Goal: Task Accomplishment & Management: Use online tool/utility

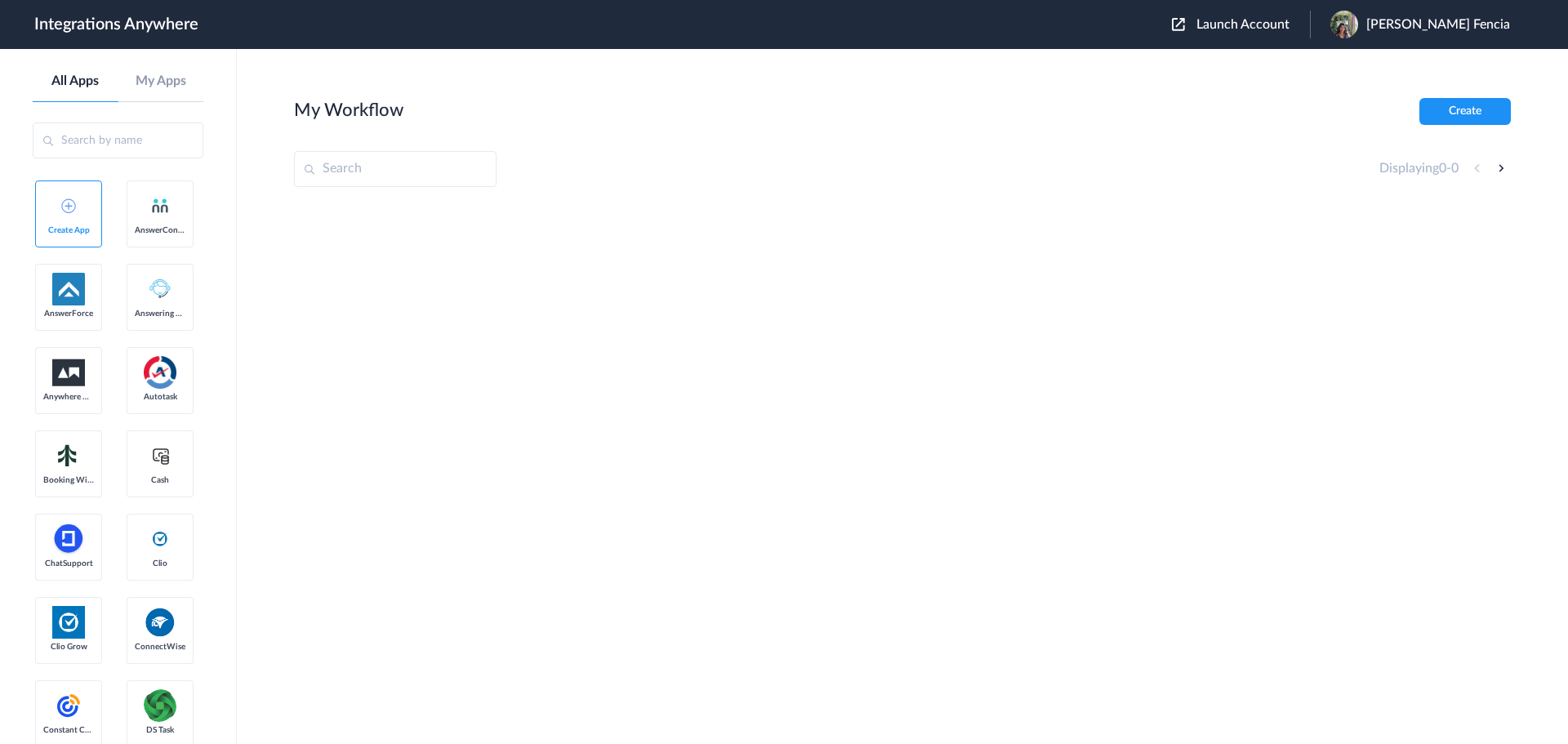
click at [1273, 27] on span "Launch Account" at bounding box center [1243, 24] width 93 height 13
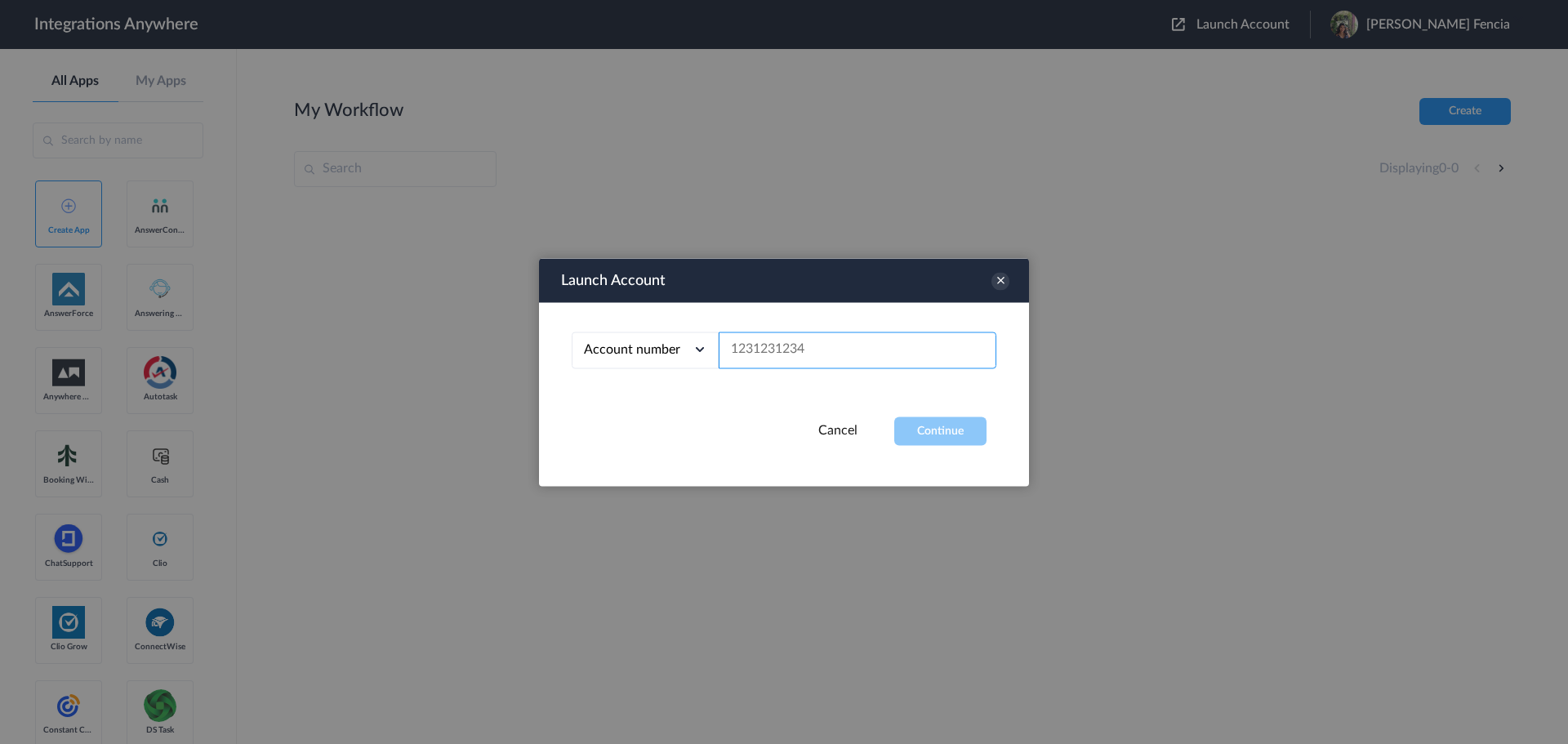
click at [794, 357] on input "text" at bounding box center [858, 350] width 278 height 37
paste input "8665043505"
type input "8665043505"
click at [970, 436] on button "Continue" at bounding box center [939, 430] width 92 height 28
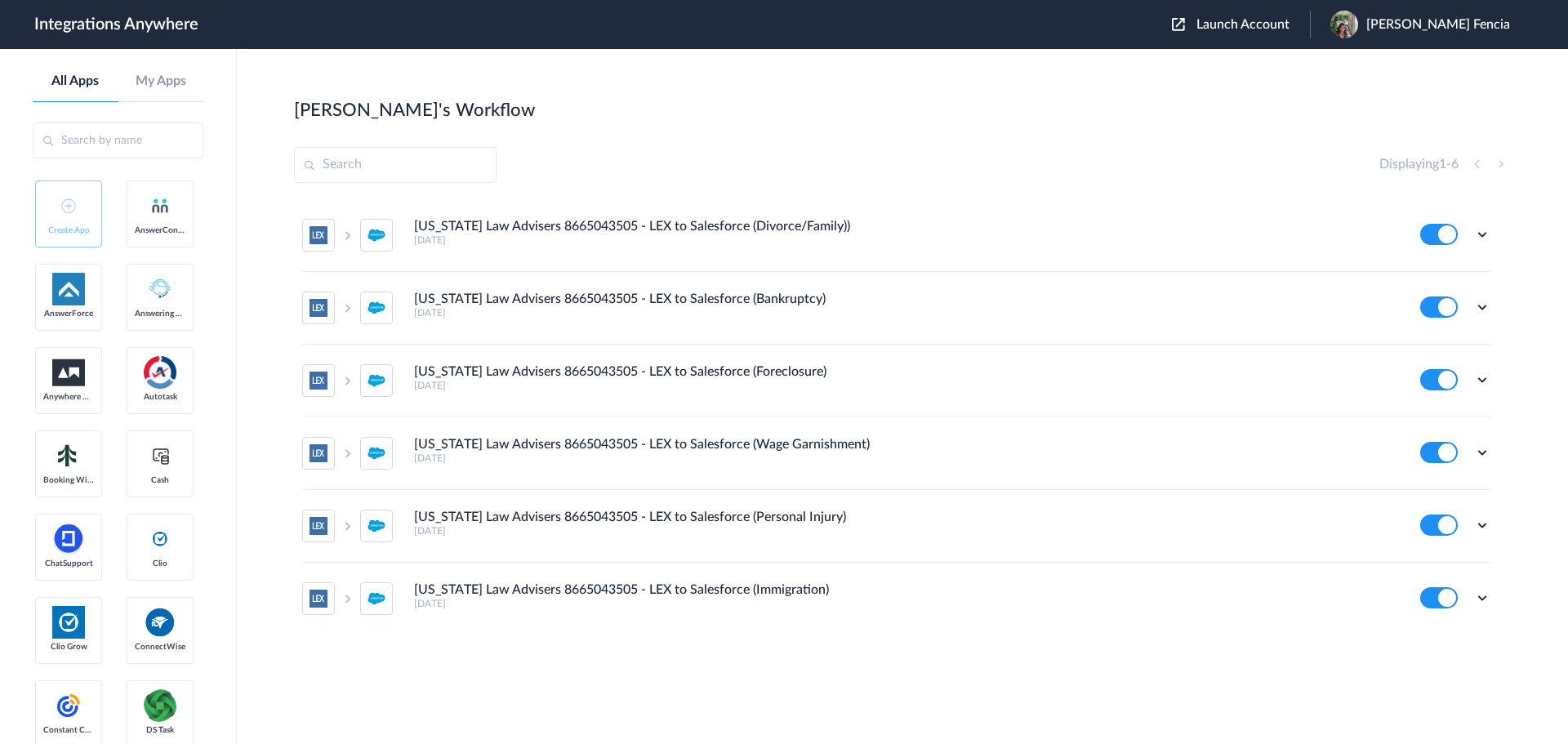
click at [1473, 238] on div "Edit Task history Delete" at bounding box center [1454, 235] width 70 height 21
click at [1478, 238] on icon at bounding box center [1482, 234] width 16 height 16
click at [1439, 266] on li "Edit" at bounding box center [1436, 272] width 106 height 30
click at [1488, 231] on icon at bounding box center [1482, 234] width 16 height 16
click at [1475, 302] on link "Task history" at bounding box center [1435, 302] width 79 height 12
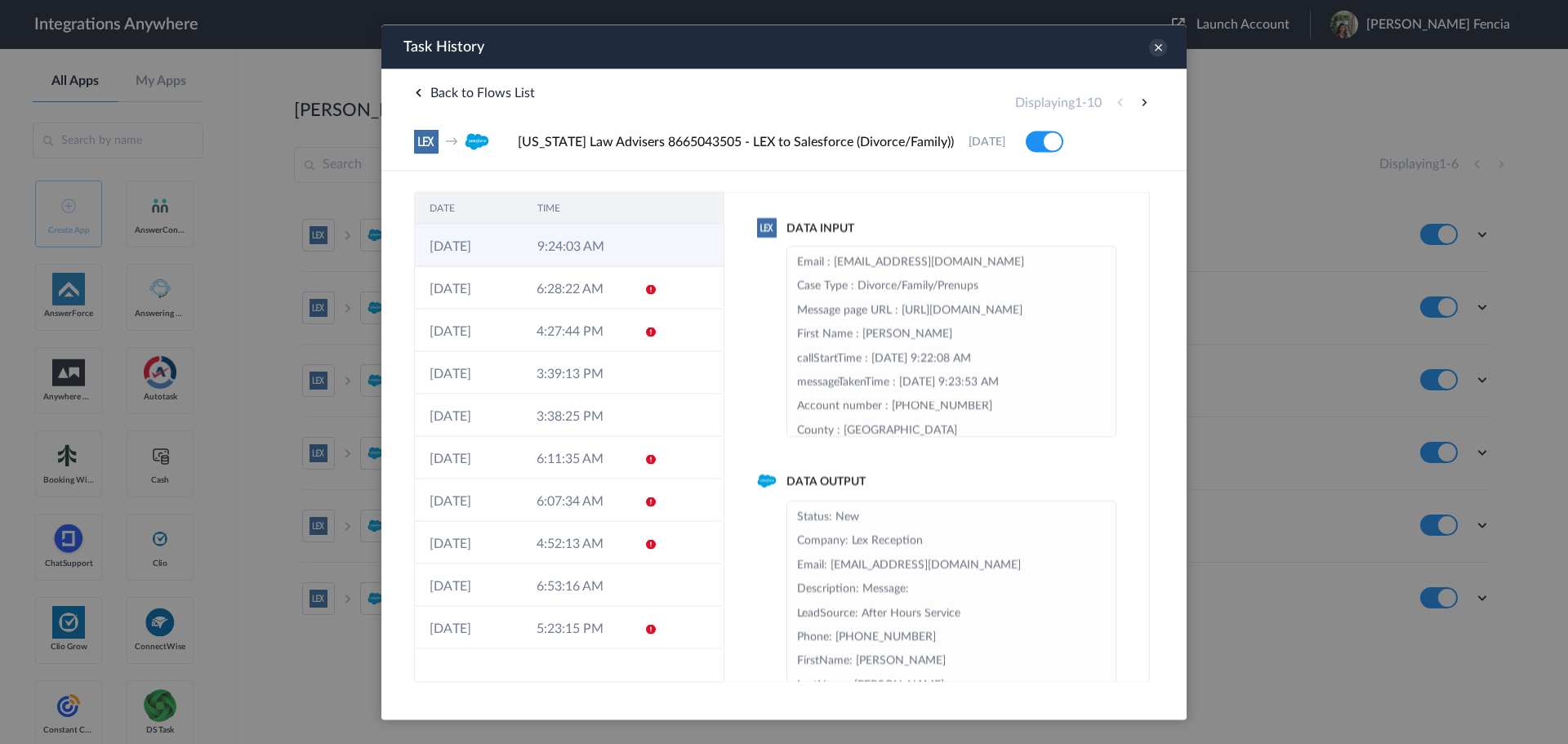
click at [617, 253] on td "9:24:03 AM" at bounding box center [576, 245] width 108 height 43
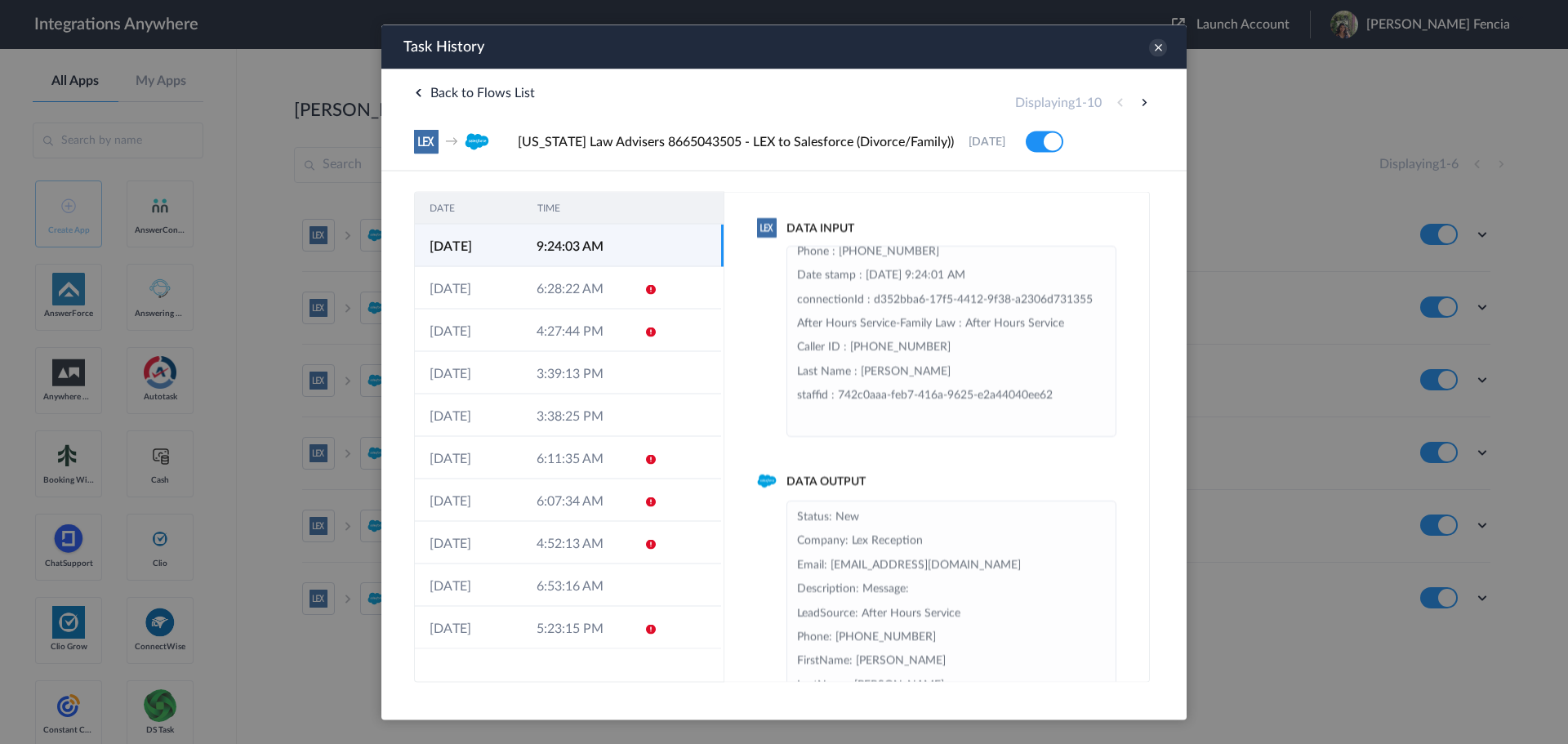
scroll to position [38, 0]
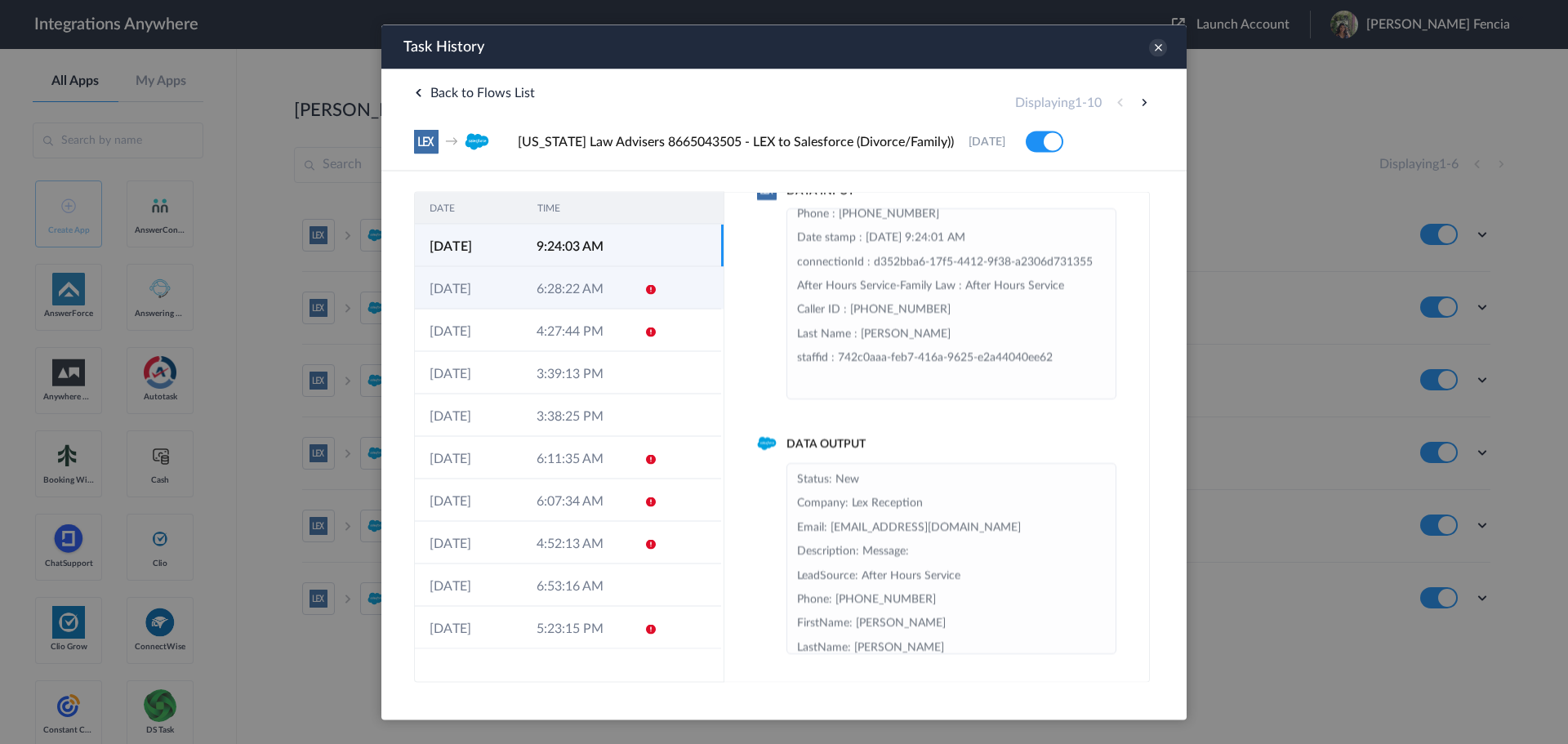
click at [672, 293] on td at bounding box center [690, 287] width 61 height 43
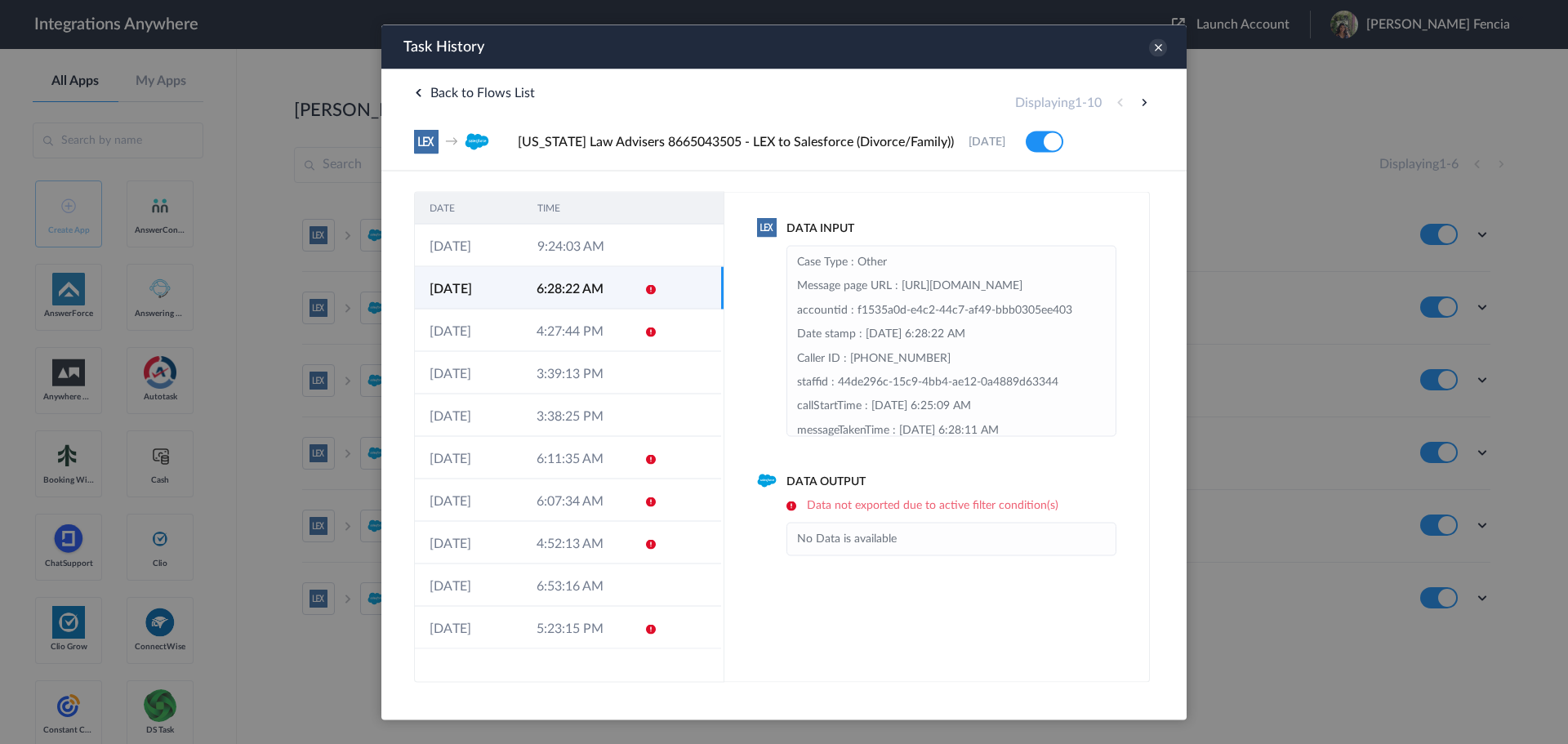
scroll to position [0, 0]
click at [609, 380] on td "3:39:13 PM" at bounding box center [575, 372] width 107 height 43
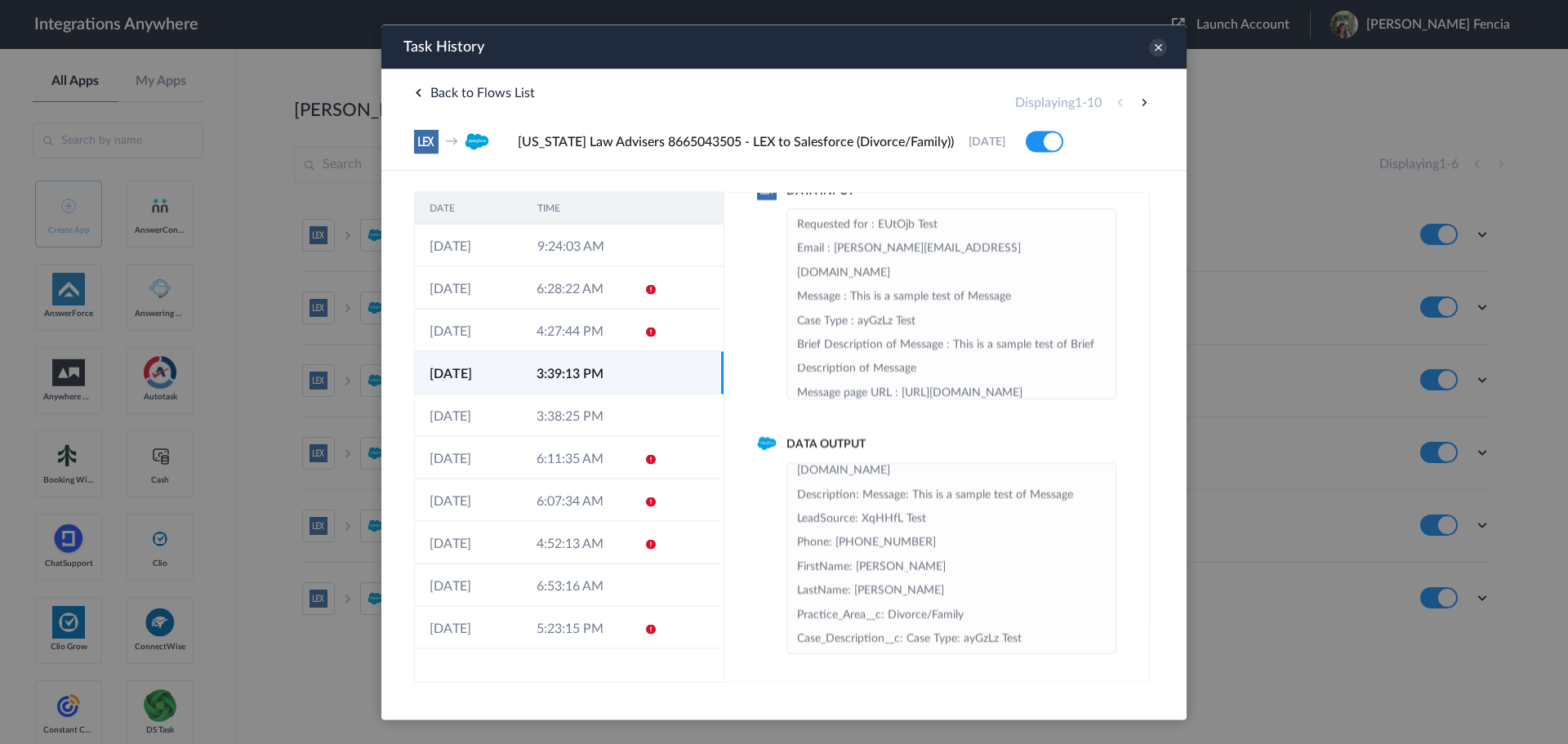
scroll to position [82, 0]
click at [641, 271] on td at bounding box center [645, 287] width 31 height 43
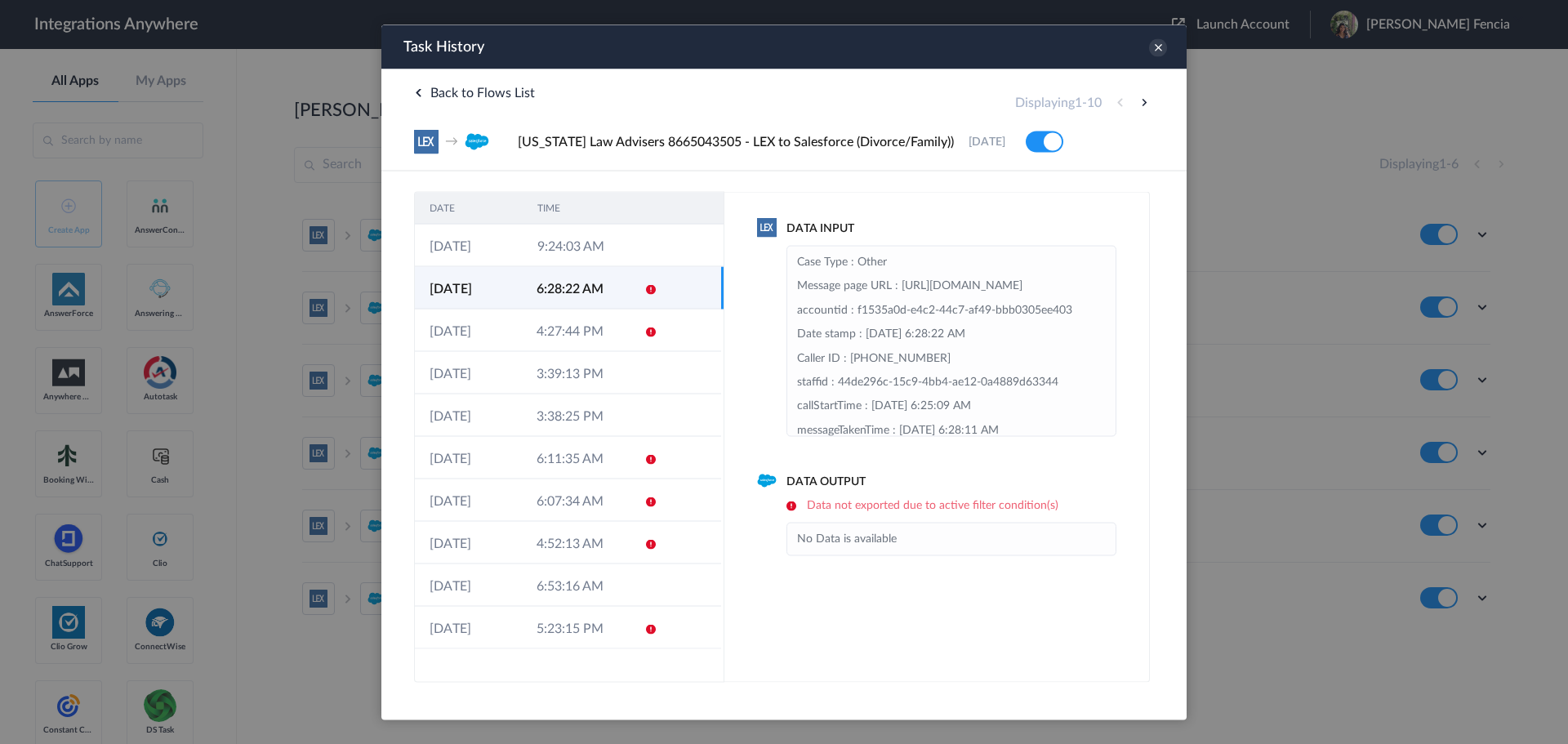
scroll to position [0, 0]
click at [1160, 43] on icon at bounding box center [1158, 48] width 18 height 18
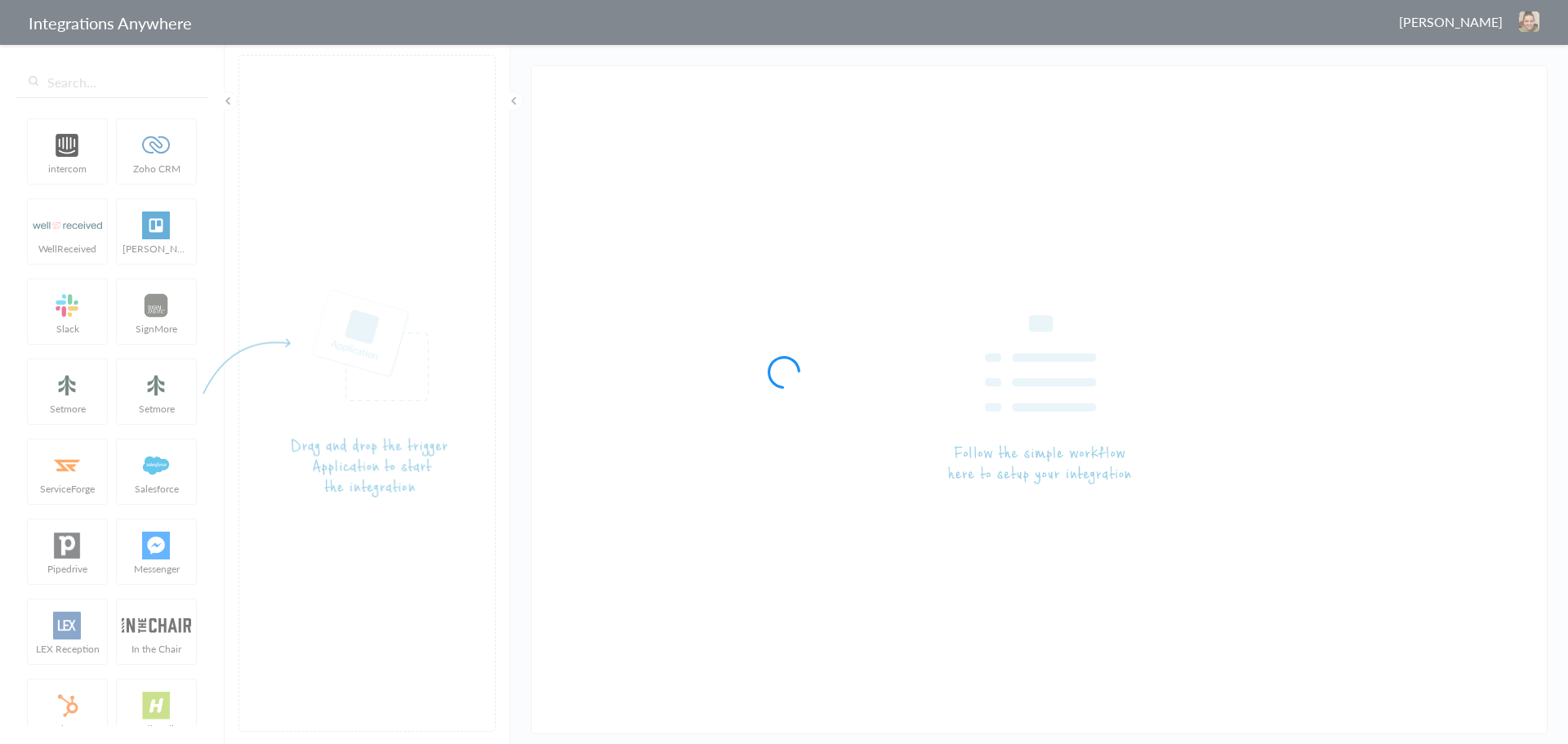
type input "[US_STATE] Law Advisers 8665043505 - LEX to Salesforce (Divorce/Family))"
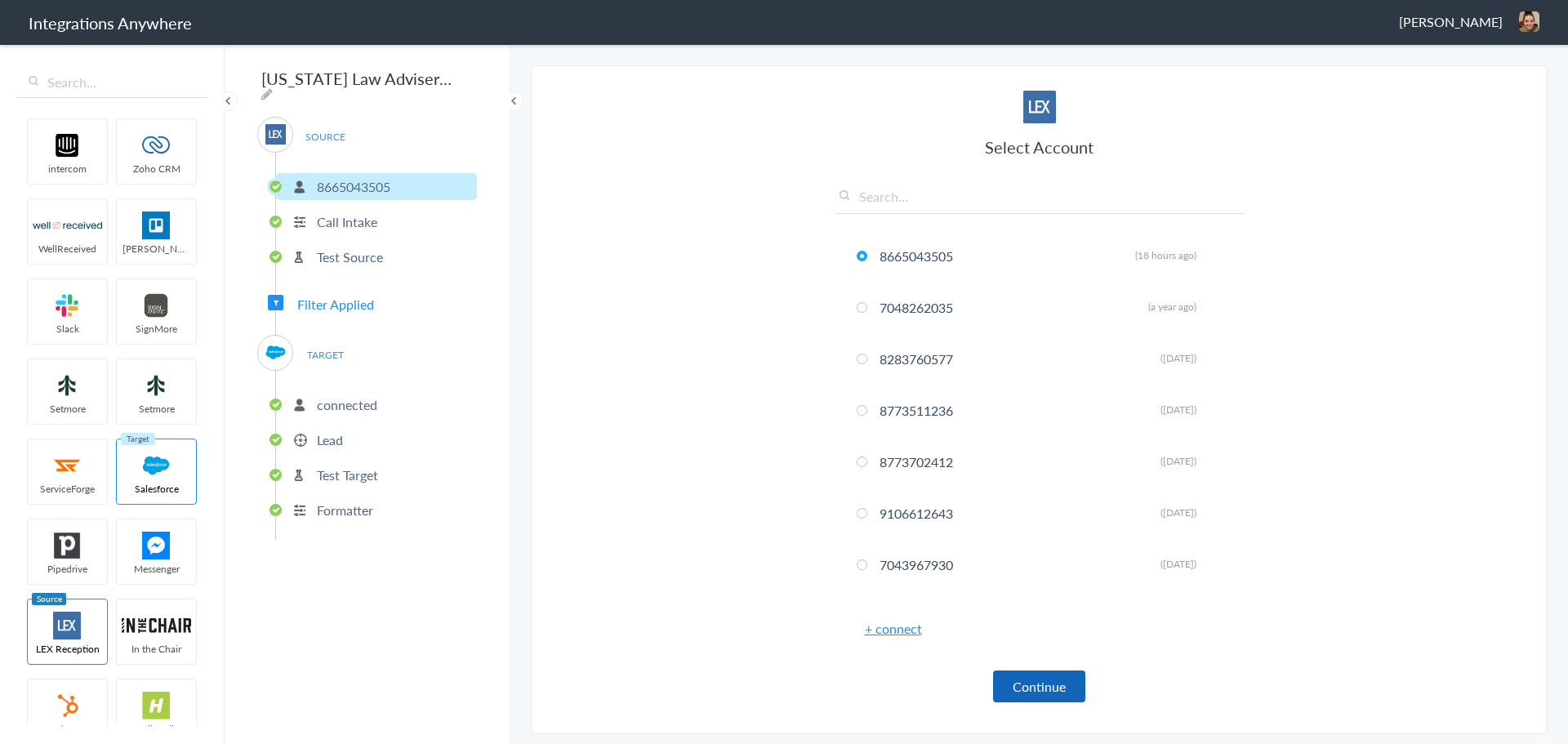
click at [1029, 690] on button "Continue" at bounding box center [1038, 686] width 92 height 32
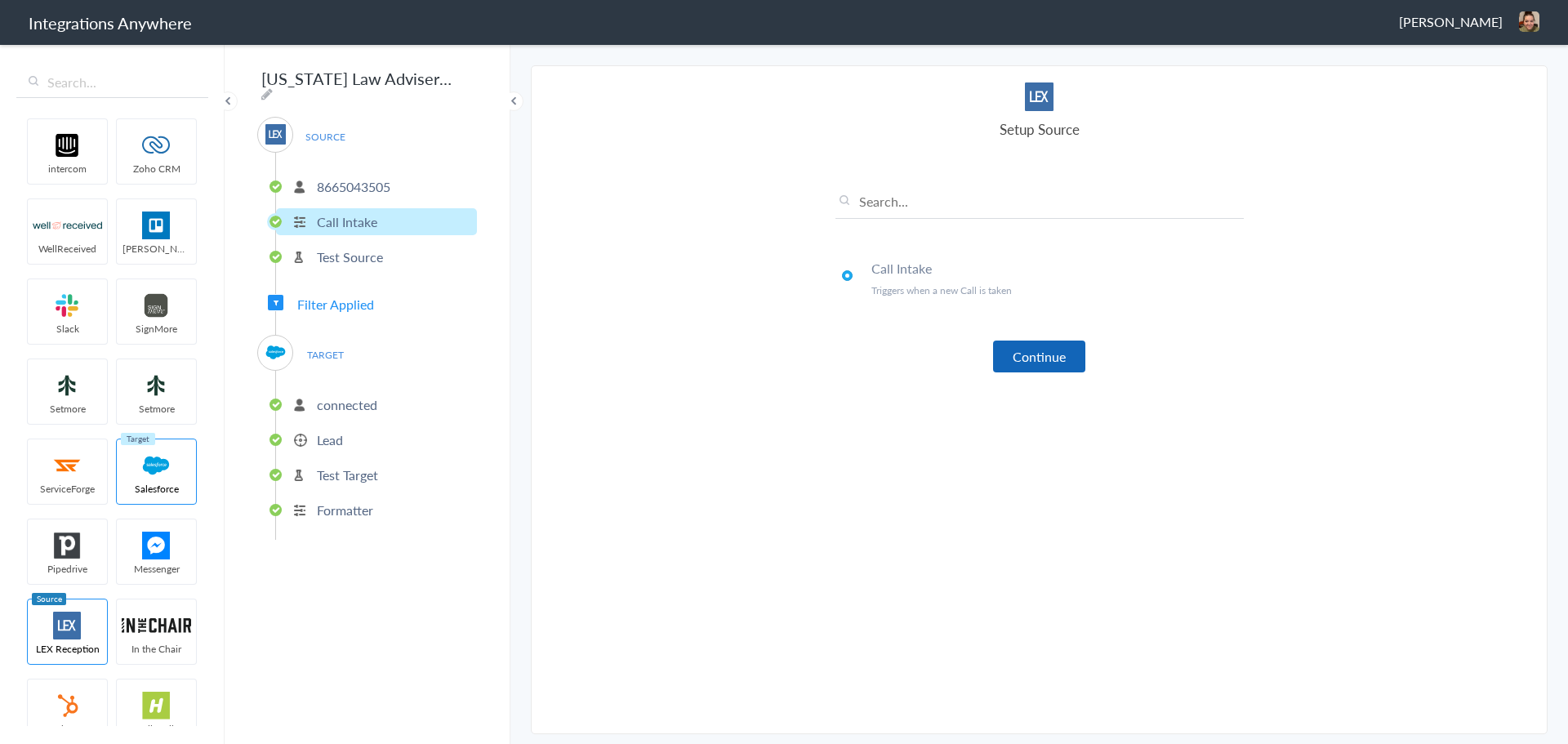
click at [1041, 369] on button "Continue" at bounding box center [1038, 356] width 92 height 32
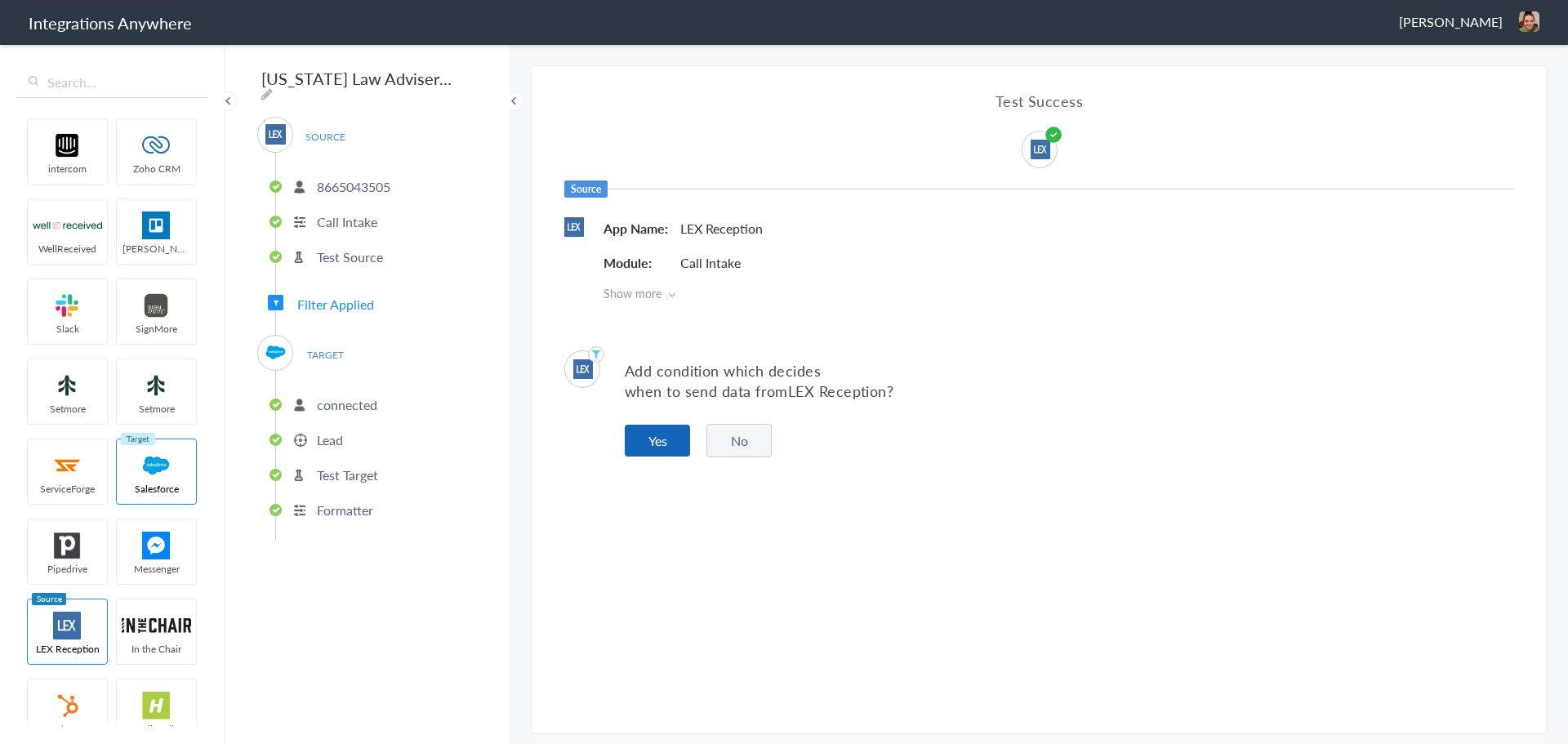
click at [664, 441] on button "Yes" at bounding box center [657, 440] width 65 height 32
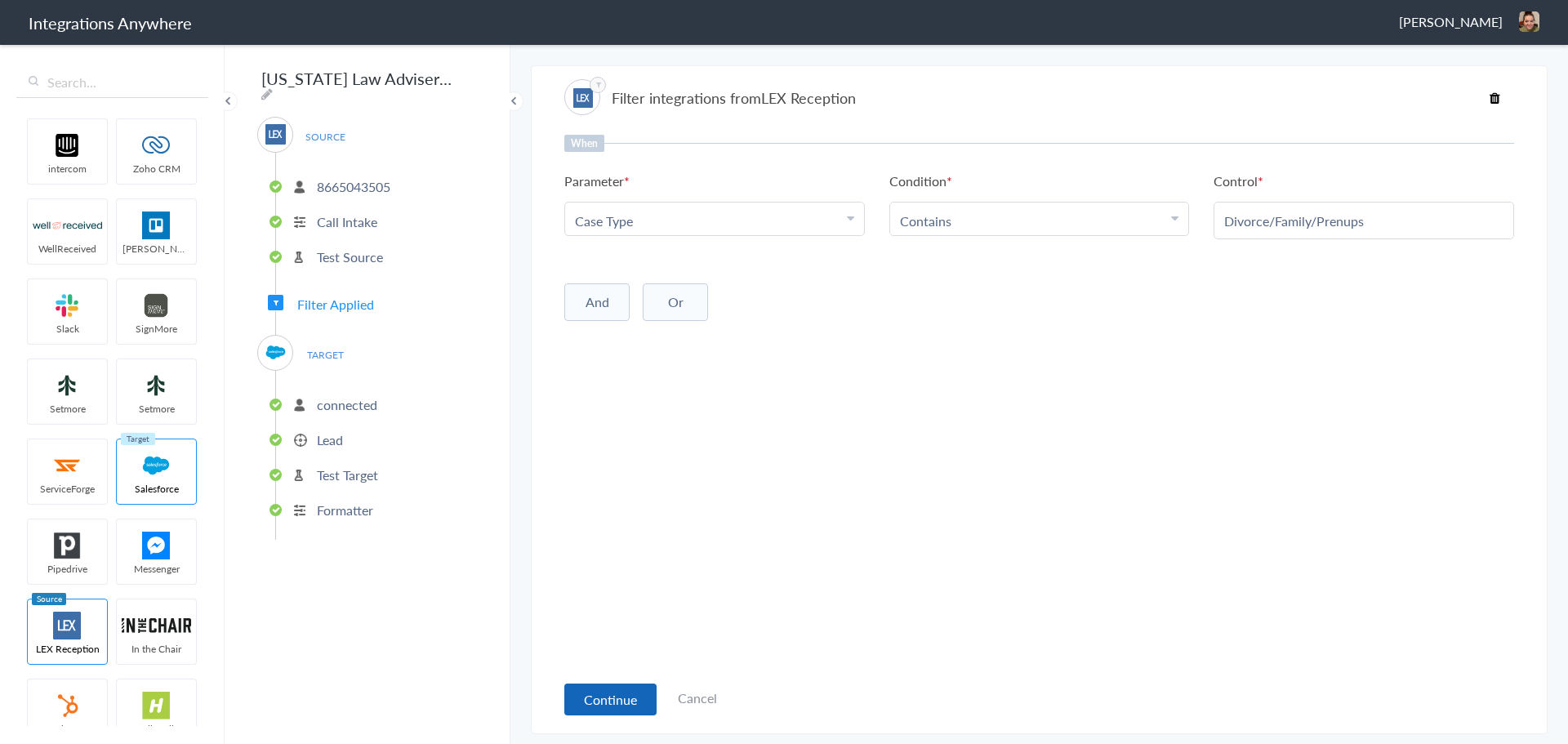
click at [619, 698] on button "Continue" at bounding box center [610, 698] width 92 height 32
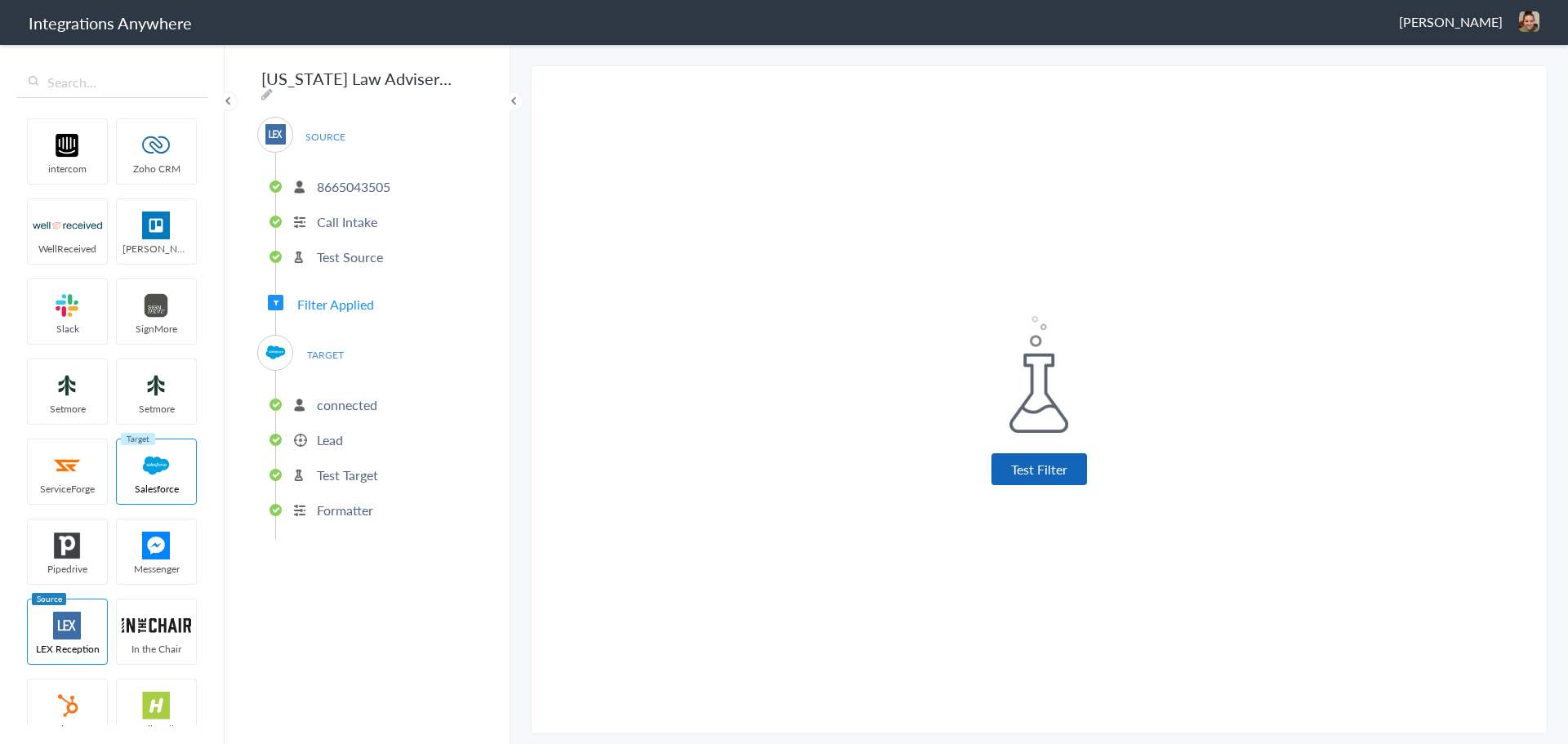
click at [1054, 471] on button "Test Filter" at bounding box center [1039, 469] width 95 height 32
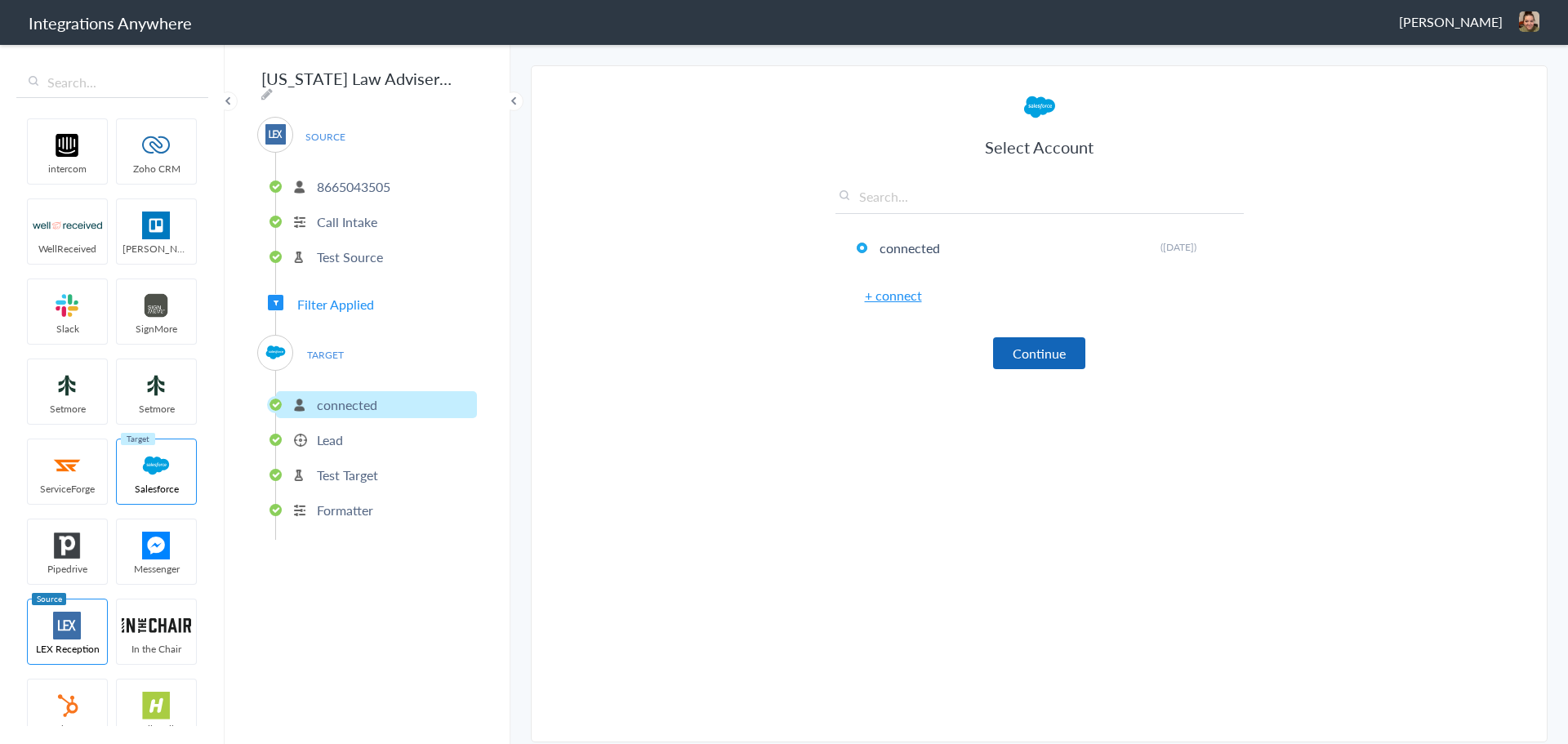
click at [1056, 363] on button "Continue" at bounding box center [1038, 353] width 92 height 32
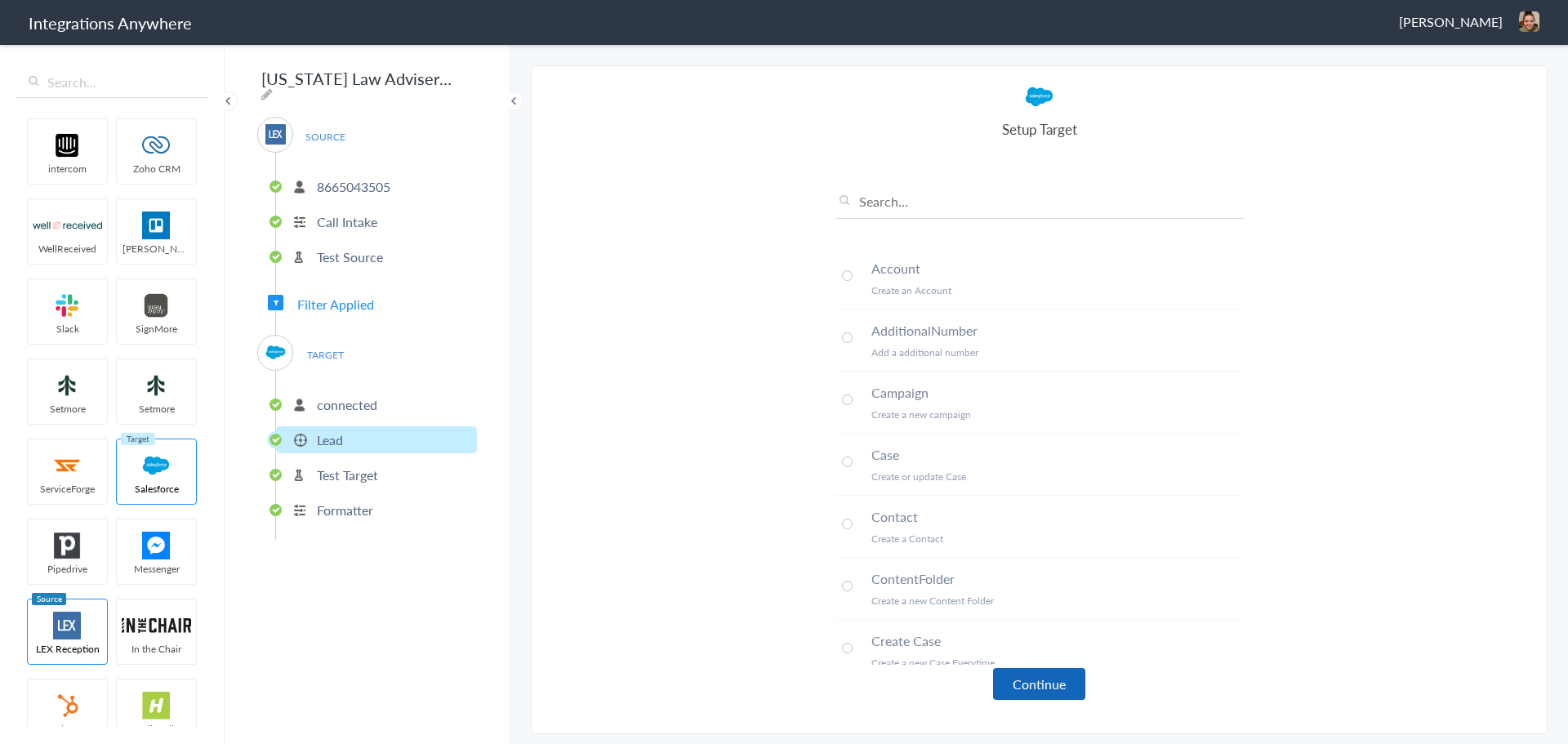
click at [1033, 695] on button "Continue" at bounding box center [1038, 683] width 92 height 32
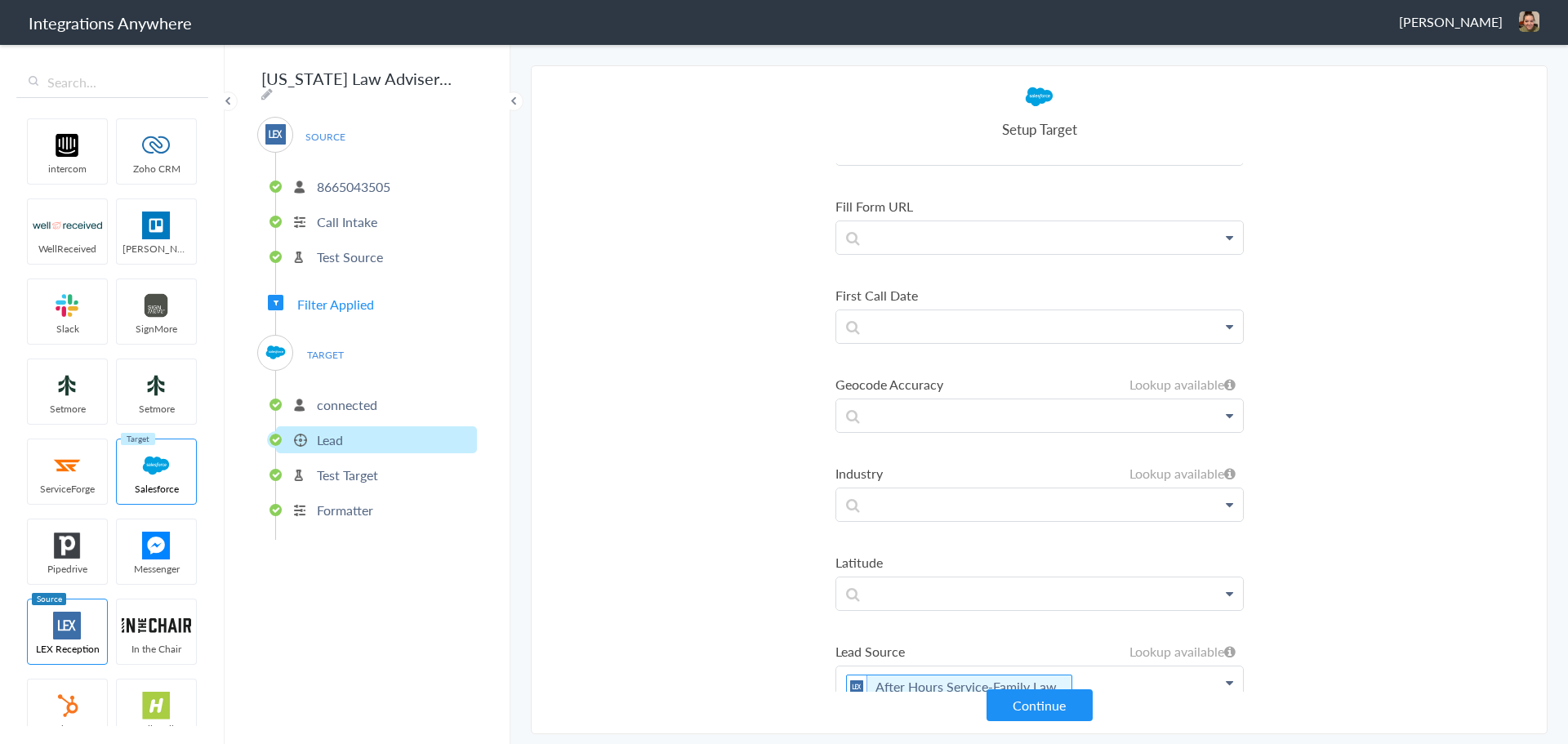
scroll to position [1959, 0]
